Goal: Information Seeking & Learning: Learn about a topic

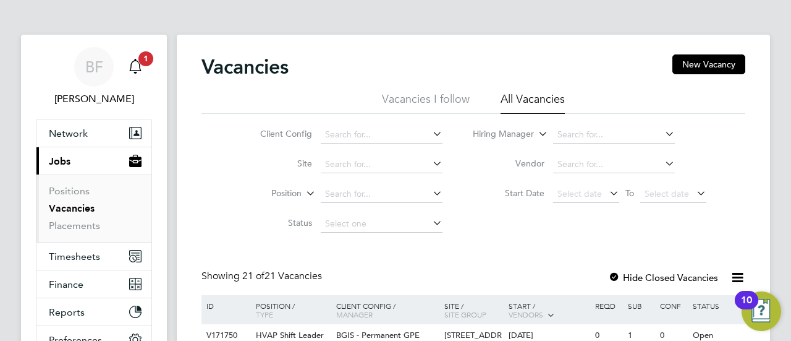
click at [137, 70] on icon "Main navigation" at bounding box center [135, 65] width 12 height 12
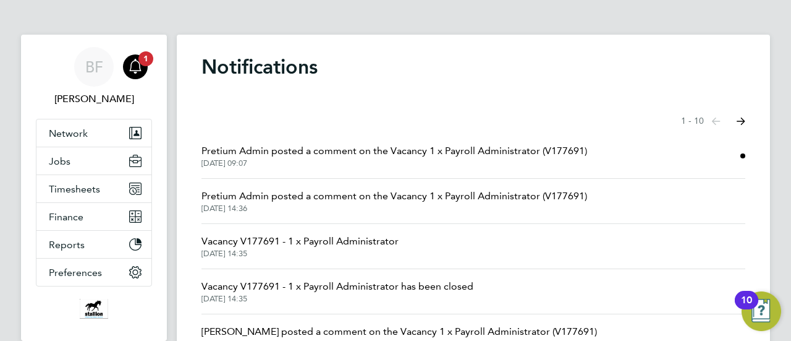
click at [286, 155] on span "Pretium Admin posted a comment on the Vacancy 1 x Payroll Administrator (V17769…" at bounding box center [395, 150] width 386 height 15
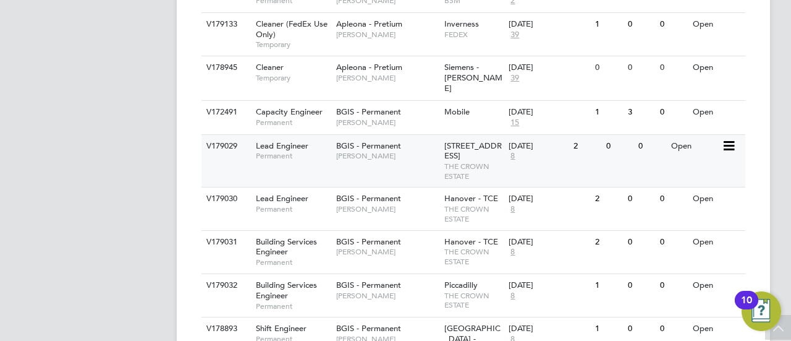
scroll to position [511, 0]
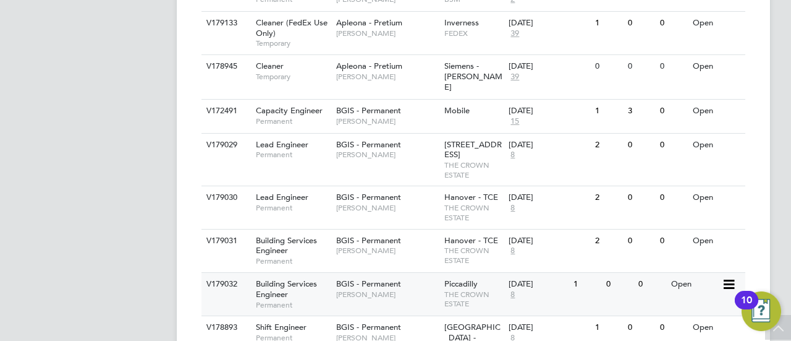
click at [266, 279] on span "Building Services Engineer" at bounding box center [286, 288] width 61 height 21
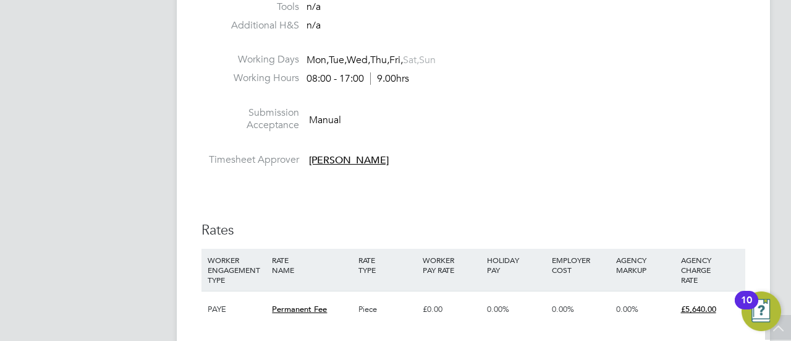
scroll to position [1357, 0]
